Goal: Transaction & Acquisition: Purchase product/service

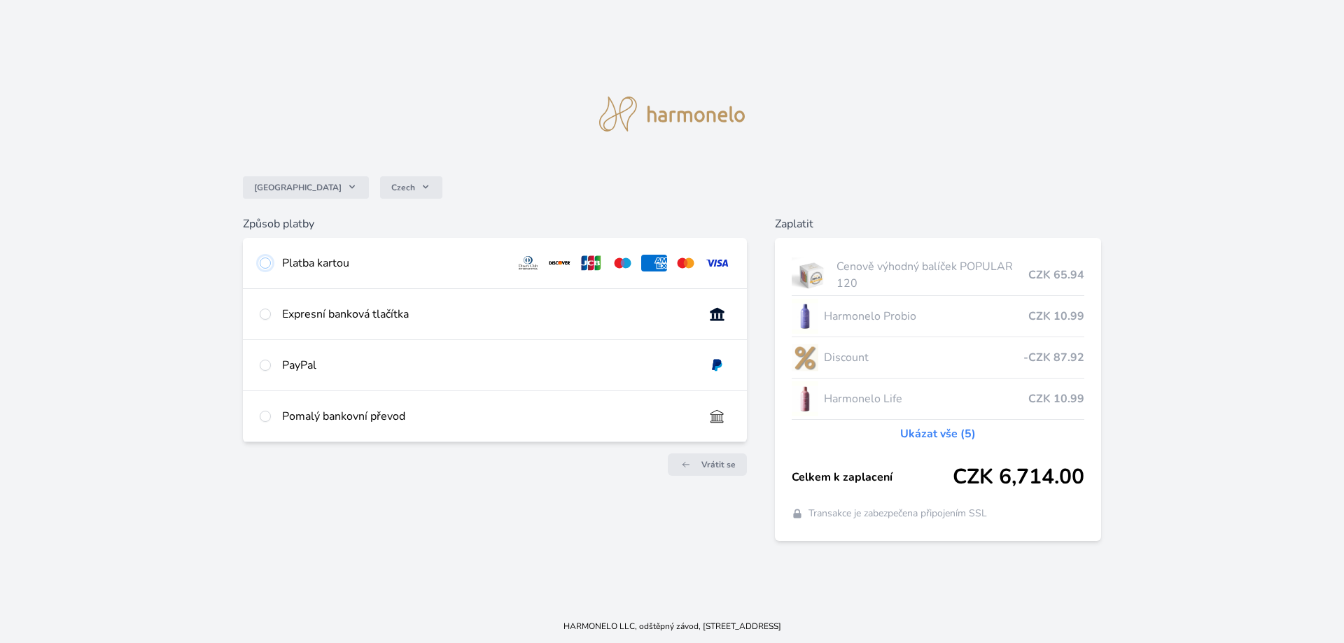
click at [267, 264] on input "radio" at bounding box center [265, 263] width 11 height 11
radio input "true"
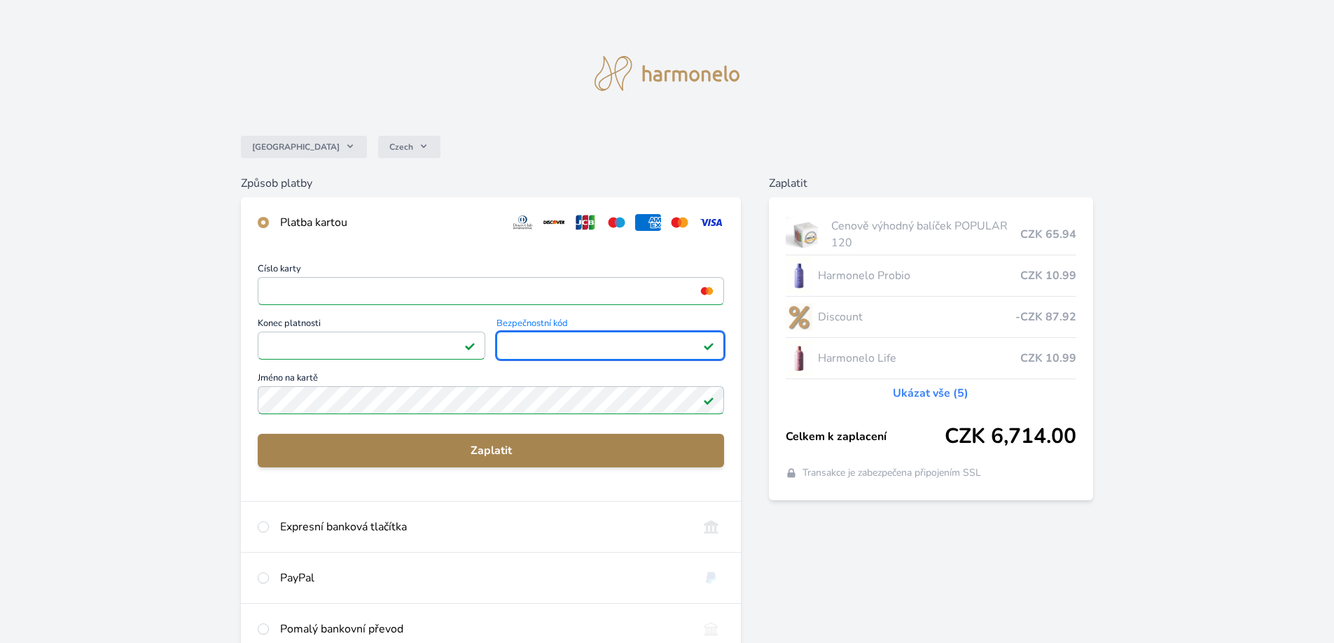
click at [492, 448] on span "Zaplatit" at bounding box center [491, 450] width 444 height 17
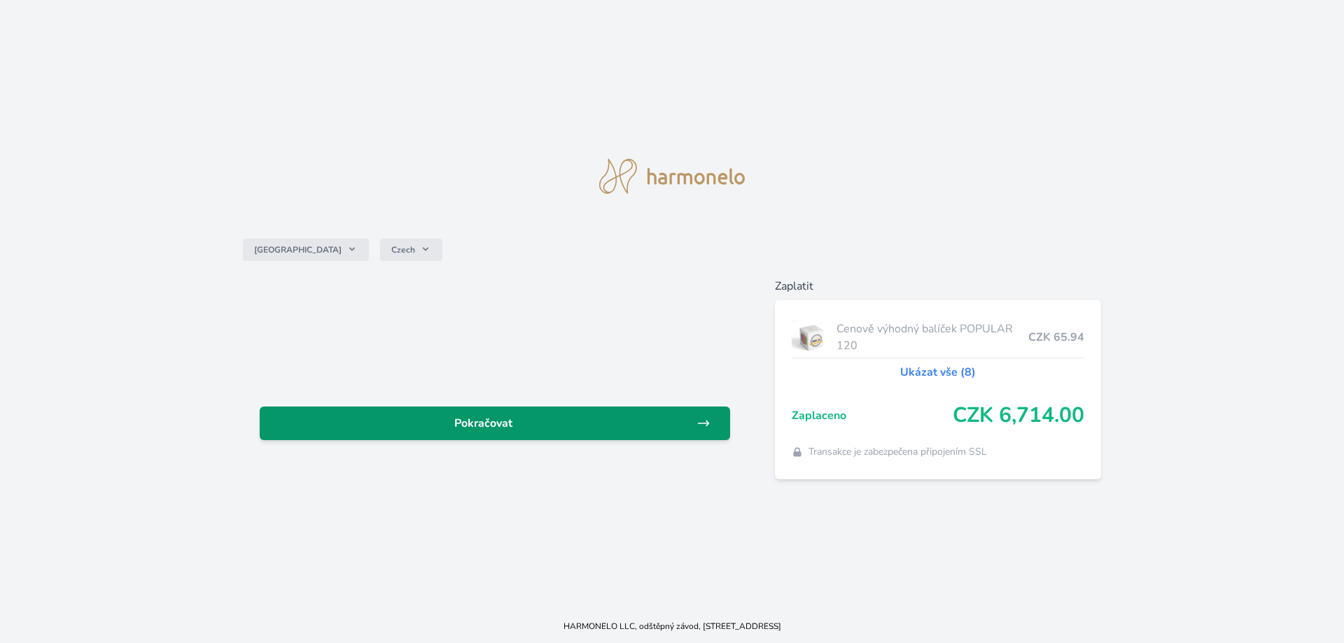
click at [481, 421] on span "Pokračovat" at bounding box center [484, 423] width 426 height 17
